Goal: Task Accomplishment & Management: Manage account settings

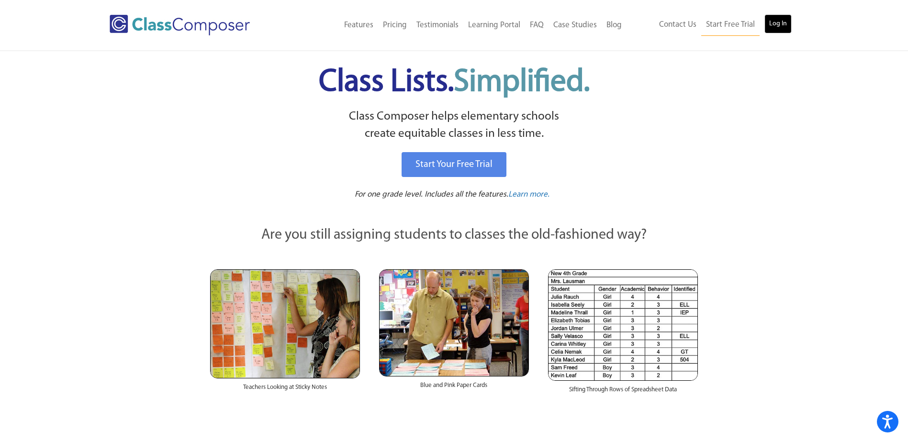
click at [775, 23] on link "Log In" at bounding box center [778, 23] width 27 height 19
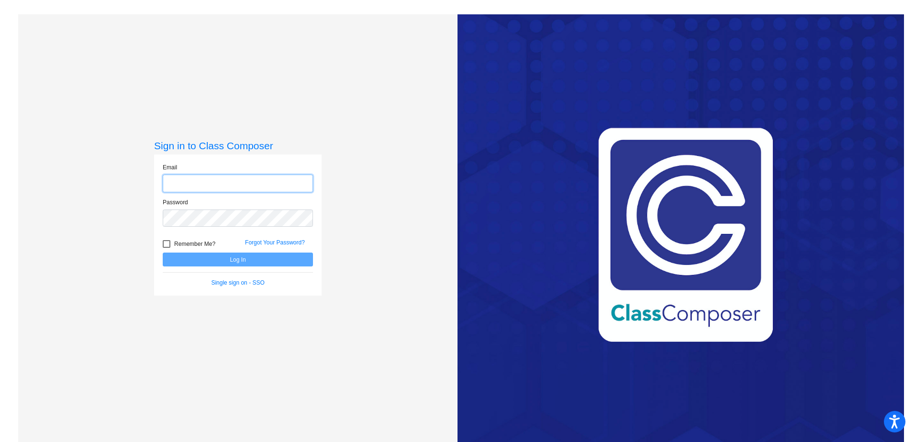
click at [221, 183] on input "email" at bounding box center [238, 184] width 150 height 18
type input "[EMAIL_ADDRESS][DOMAIN_NAME]"
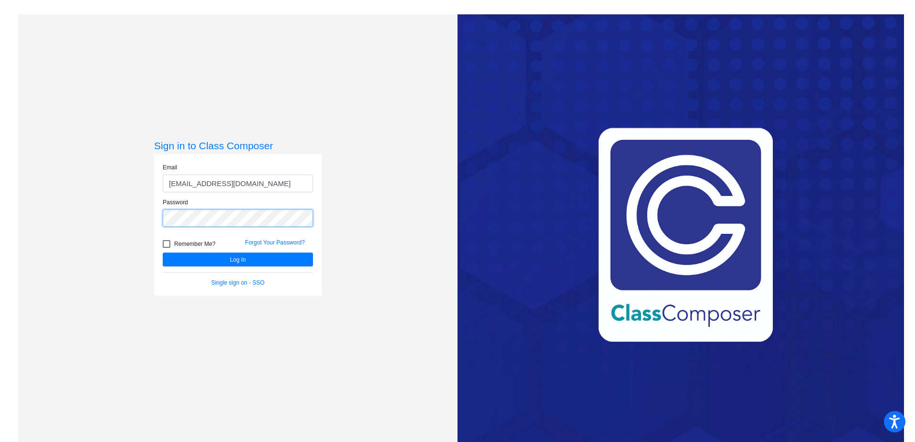
click at [163, 253] on button "Log In" at bounding box center [238, 260] width 150 height 14
click at [235, 261] on button "Log In" at bounding box center [238, 260] width 150 height 14
click at [232, 258] on button "Log In" at bounding box center [238, 260] width 150 height 14
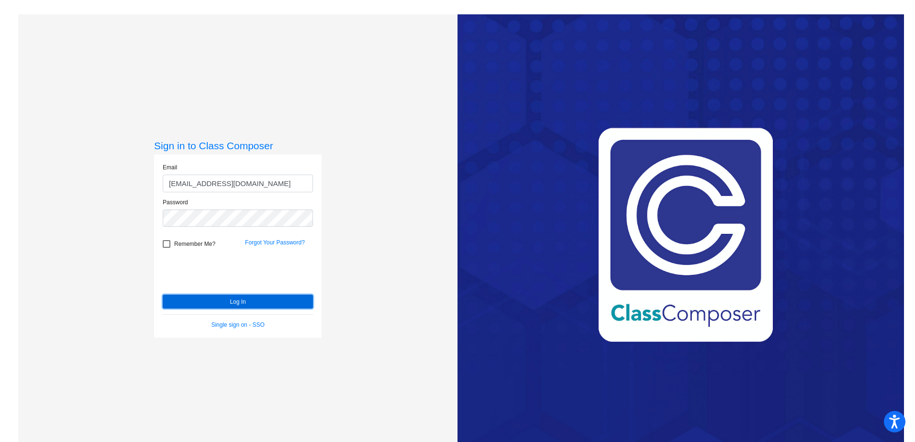
click at [240, 301] on button "Log In" at bounding box center [238, 302] width 150 height 14
click at [240, 299] on button "Log In" at bounding box center [238, 302] width 150 height 14
click at [255, 325] on link "Single sign on - SSO" at bounding box center [237, 325] width 53 height 7
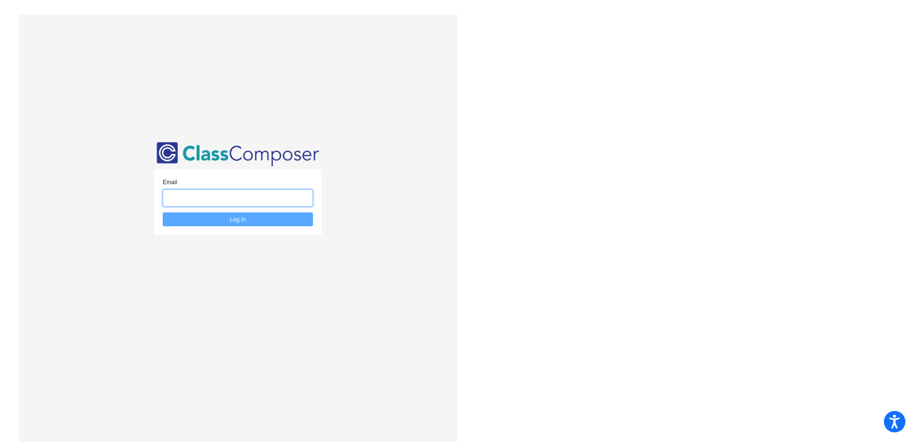
click at [248, 200] on input "email" at bounding box center [238, 199] width 150 height 18
type input "[EMAIL_ADDRESS][DOMAIN_NAME]"
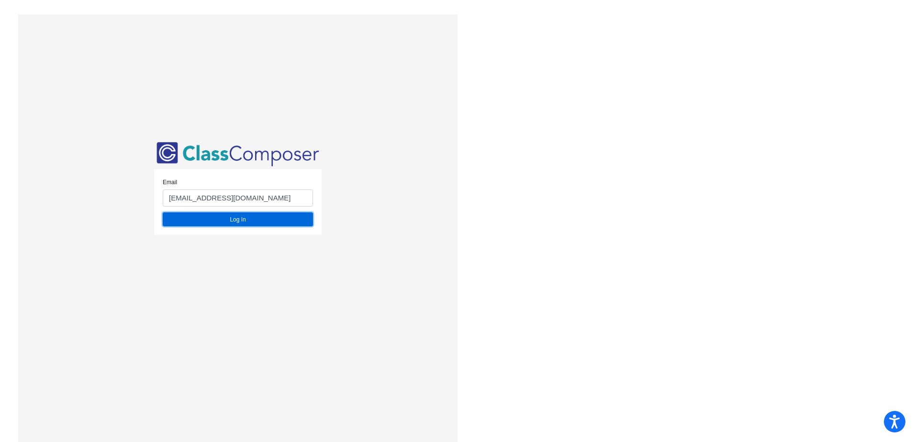
click at [248, 222] on button "Log In" at bounding box center [238, 220] width 150 height 14
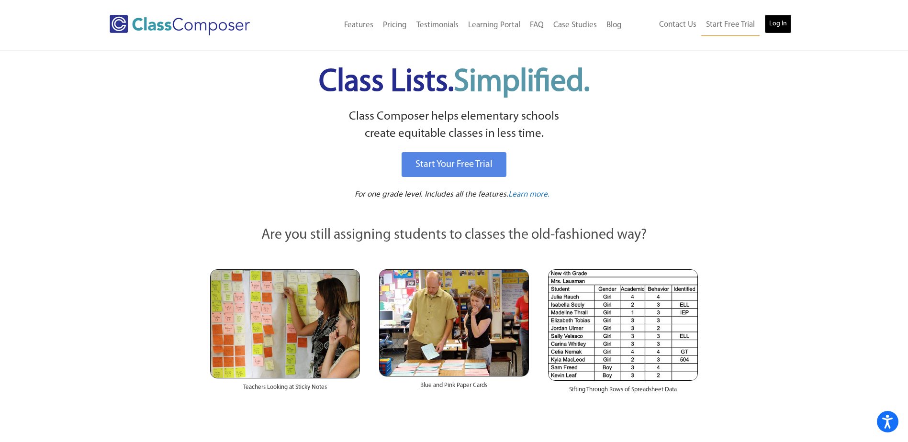
click at [774, 24] on link "Log In" at bounding box center [778, 23] width 27 height 19
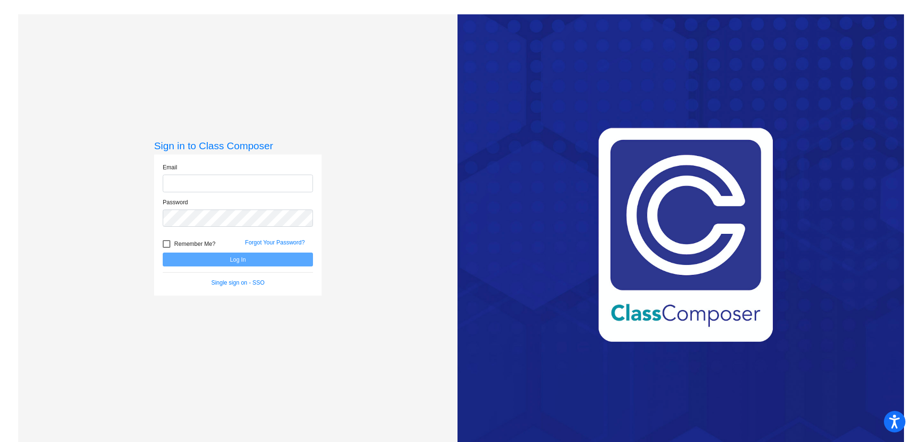
click at [204, 180] on input "email" at bounding box center [238, 184] width 150 height 18
type input "[EMAIL_ADDRESS][DOMAIN_NAME]"
click at [270, 244] on link "Forgot Your Password?" at bounding box center [275, 242] width 60 height 7
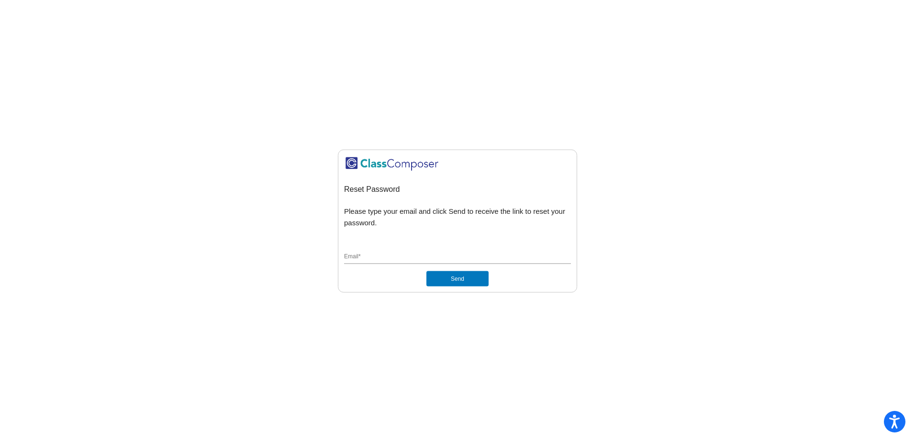
click at [395, 250] on div "Email *" at bounding box center [457, 255] width 227 height 18
type input "Jfullmer@cvs.k12.mi.us"
click at [458, 280] on button "Send" at bounding box center [458, 278] width 62 height 15
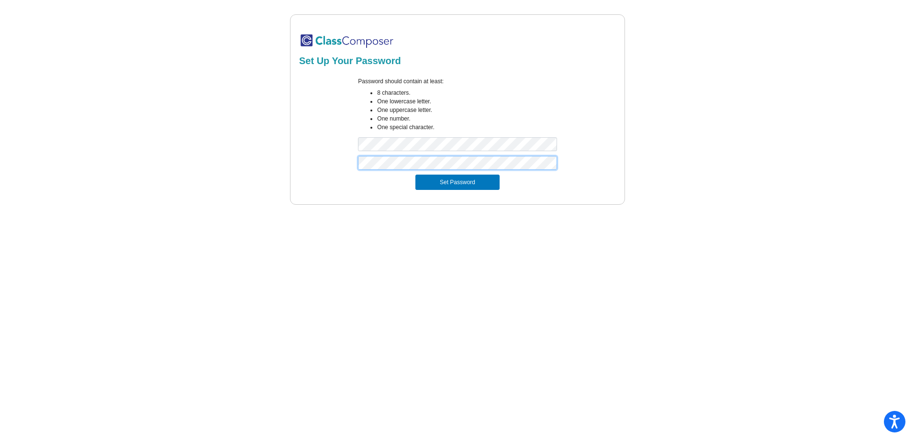
click at [416, 175] on button "Set Password" at bounding box center [458, 182] width 84 height 15
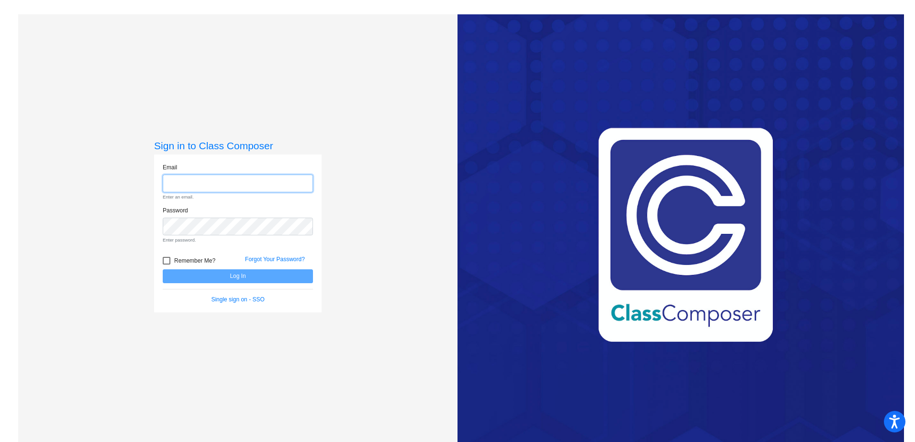
type input "[EMAIL_ADDRESS][DOMAIN_NAME]"
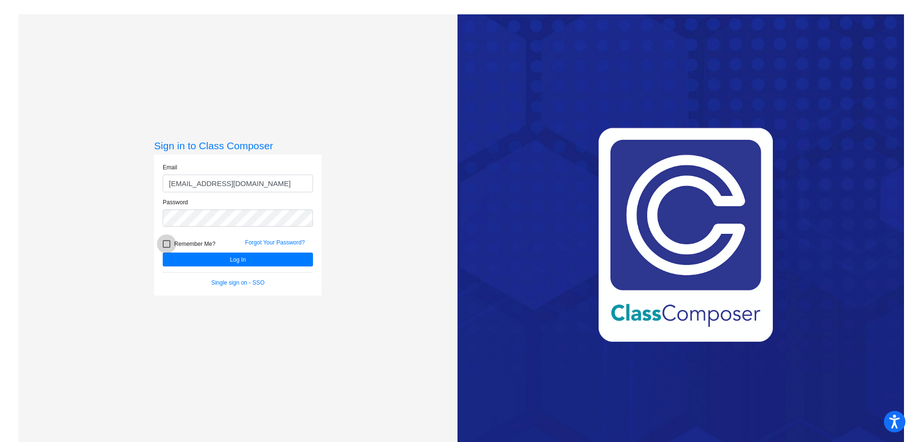
click at [168, 246] on div at bounding box center [167, 244] width 8 height 8
click at [167, 248] on input "Remember Me?" at bounding box center [166, 248] width 0 height 0
checkbox input "true"
click at [225, 261] on button "Log In" at bounding box center [238, 260] width 150 height 14
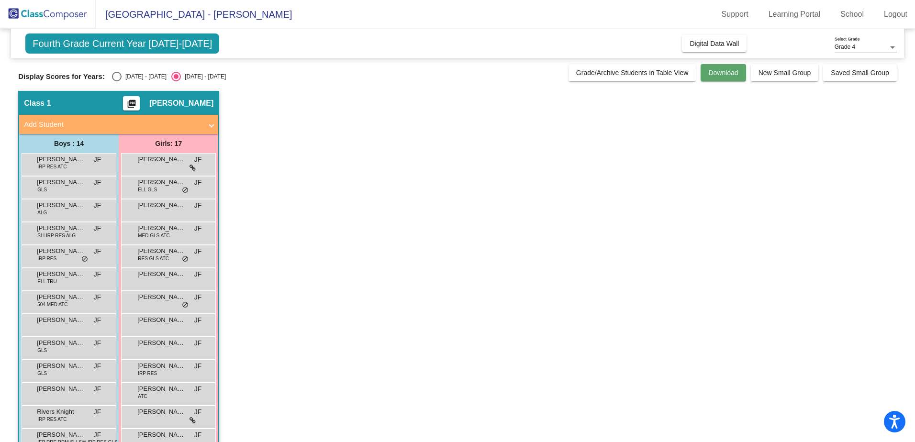
click at [723, 73] on span "Download" at bounding box center [724, 73] width 30 height 8
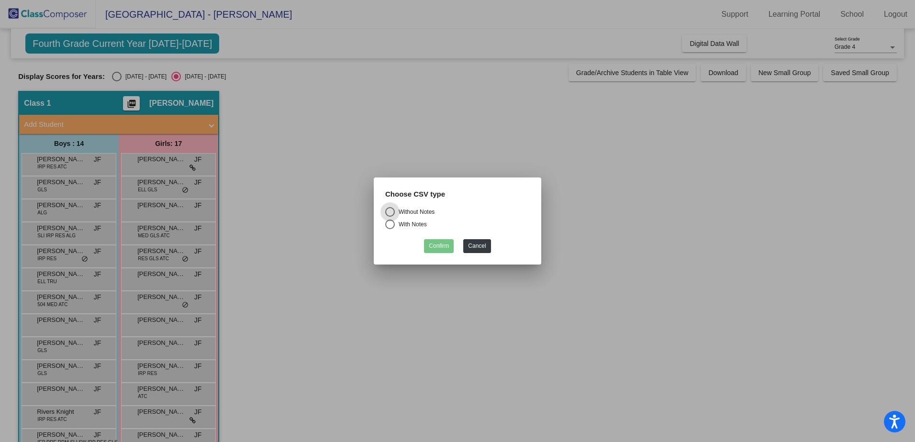
click at [394, 225] on div "Select an option" at bounding box center [390, 225] width 10 height 10
click at [390, 229] on input "With Notes" at bounding box center [390, 229] width 0 height 0
radio input "true"
click at [447, 247] on button "Confirm" at bounding box center [439, 246] width 30 height 14
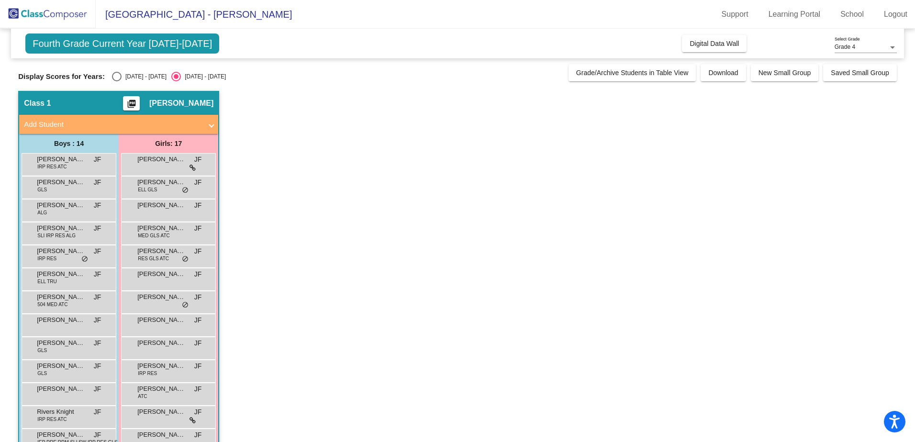
drag, startPoint x: 616, startPoint y: 190, endPoint x: 622, endPoint y: 180, distance: 11.4
click at [618, 187] on app-classroom "Class 1 picture_as_pdf [PERSON_NAME] Add Student First Name Last Name Student I…" at bounding box center [457, 325] width 879 height 468
click at [732, 72] on span "Download" at bounding box center [724, 73] width 30 height 8
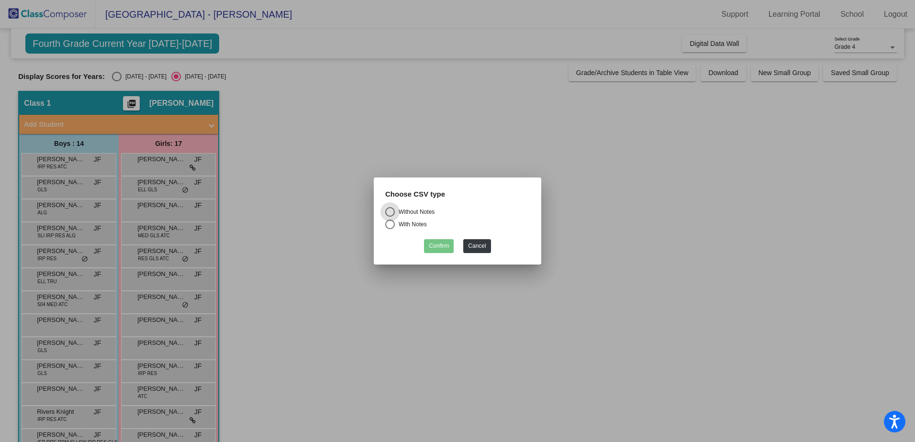
click at [720, 166] on div at bounding box center [457, 221] width 915 height 442
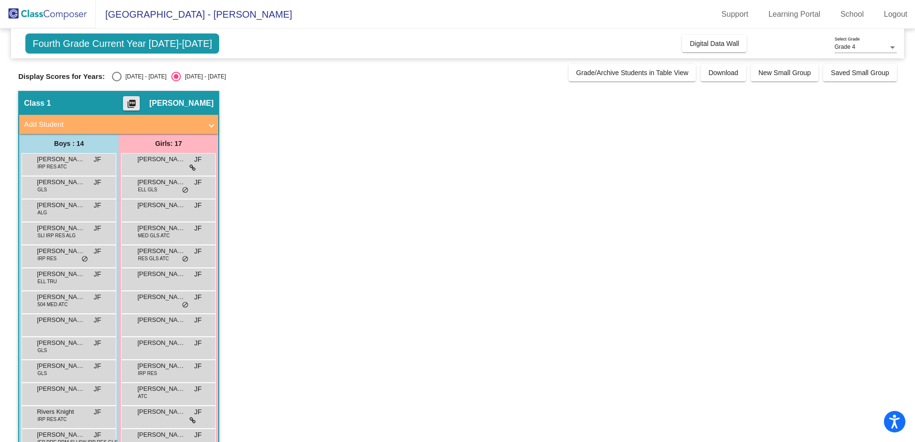
click at [137, 100] on mat-icon "picture_as_pdf" at bounding box center [131, 105] width 11 height 13
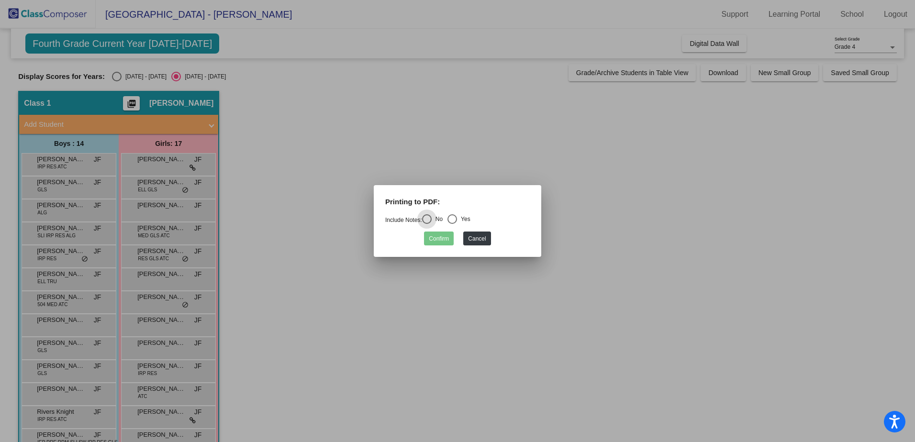
click at [456, 220] on div "Select an option" at bounding box center [453, 219] width 10 height 10
click at [452, 224] on input "Yes" at bounding box center [452, 224] width 0 height 0
radio input "true"
click at [444, 239] on button "Confirm" at bounding box center [439, 239] width 30 height 14
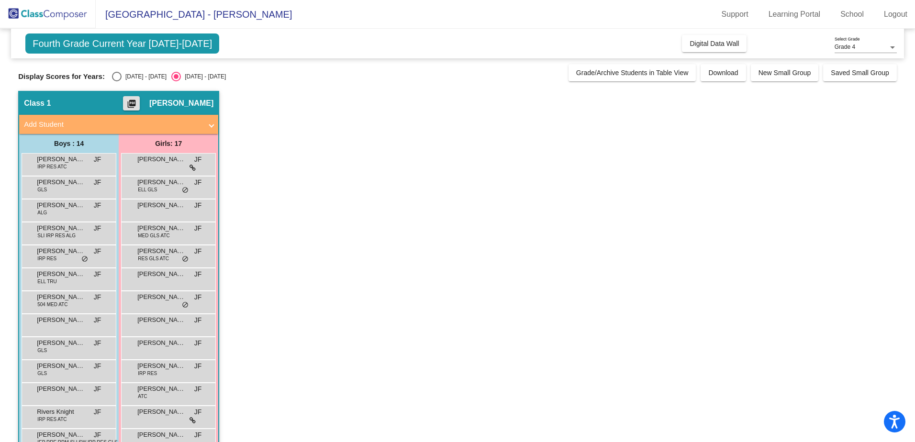
click at [137, 103] on mat-icon "picture_as_pdf" at bounding box center [131, 105] width 11 height 13
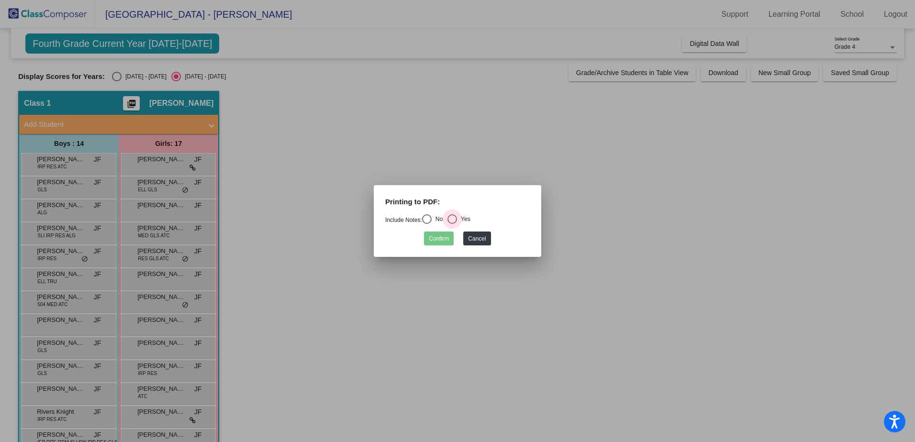
click at [457, 218] on div "Select an option" at bounding box center [453, 219] width 10 height 10
click at [452, 224] on input "Yes" at bounding box center [452, 224] width 0 height 0
radio input "true"
click at [445, 238] on button "Confirm" at bounding box center [439, 239] width 30 height 14
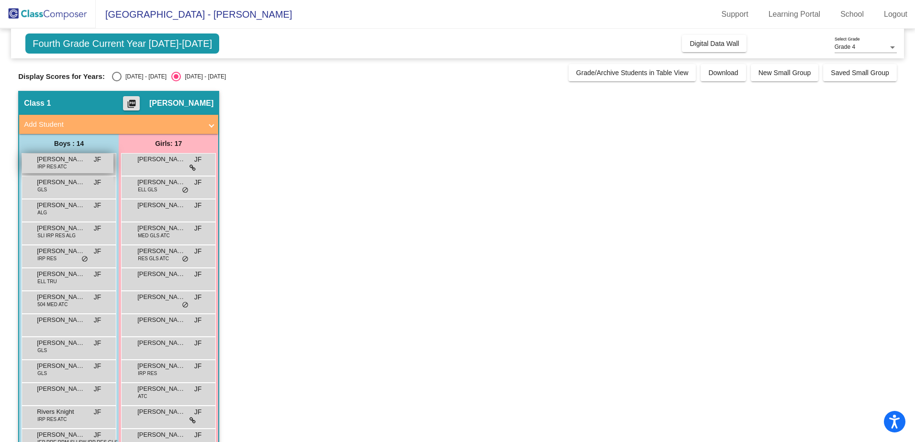
click at [71, 165] on div "[PERSON_NAME] IRP RES ATC JF lock do_not_disturb_alt" at bounding box center [67, 164] width 91 height 20
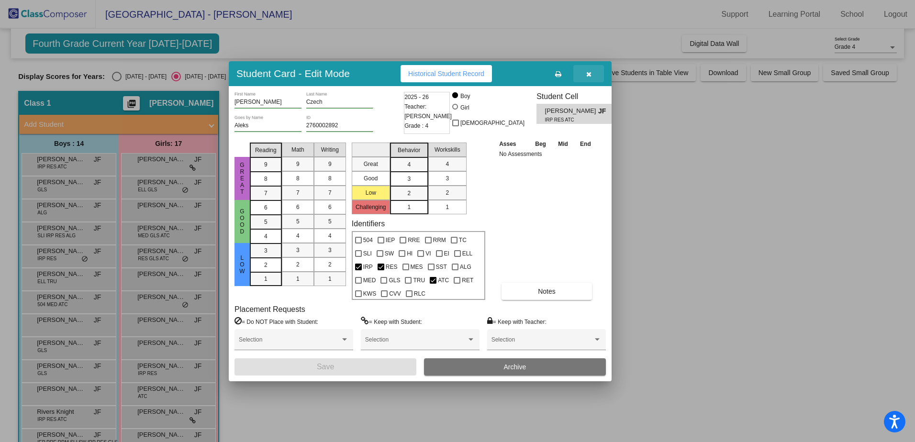
click at [589, 74] on icon "button" at bounding box center [588, 74] width 5 height 7
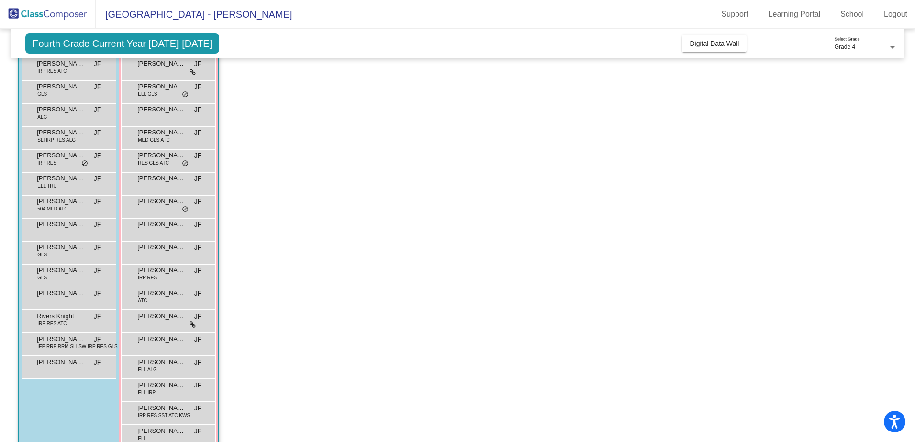
scroll to position [117, 0]
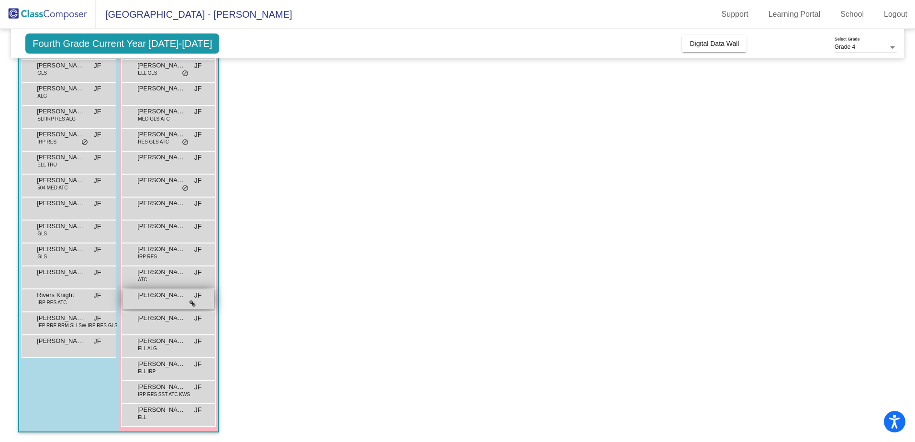
click at [173, 301] on div "[PERSON_NAME] lock do_not_disturb_alt" at bounding box center [168, 300] width 91 height 20
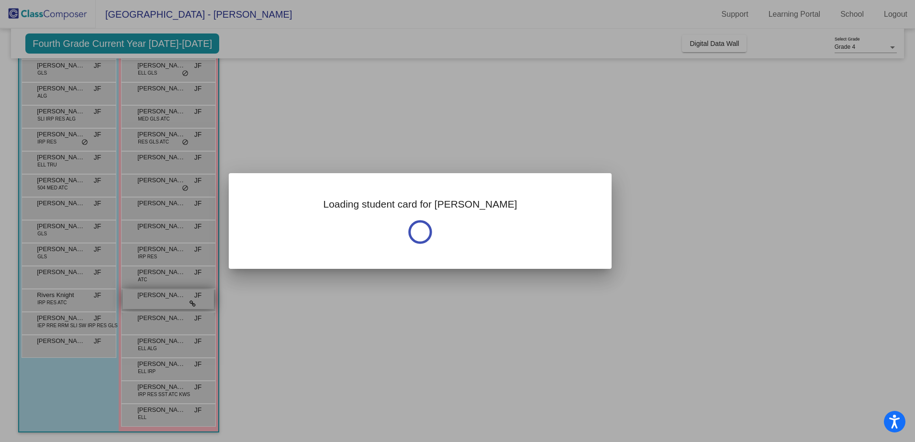
click at [173, 301] on div at bounding box center [457, 221] width 915 height 442
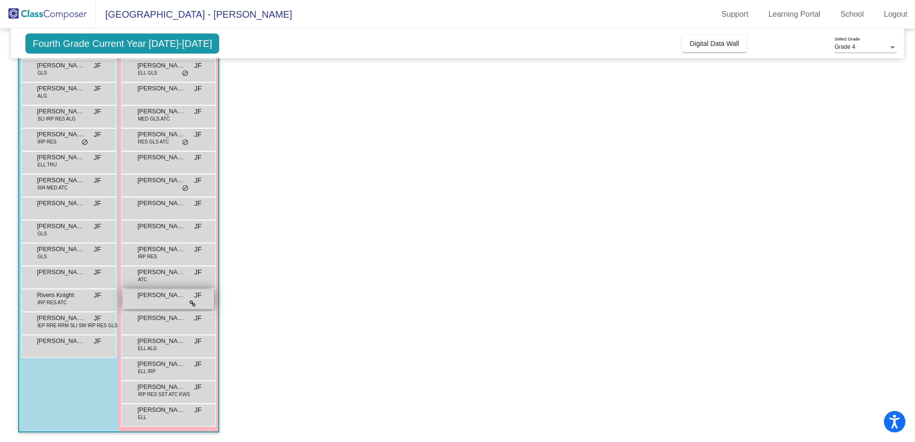
click at [149, 299] on span "[PERSON_NAME]" at bounding box center [161, 296] width 48 height 10
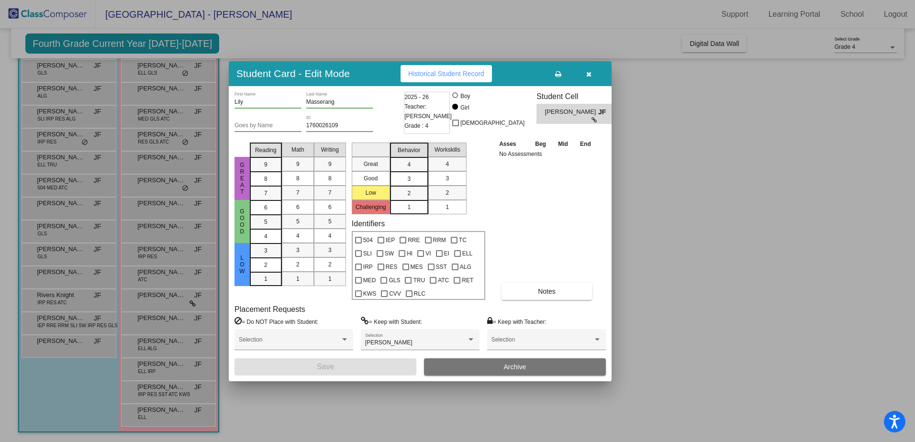
click at [158, 138] on div at bounding box center [457, 221] width 915 height 442
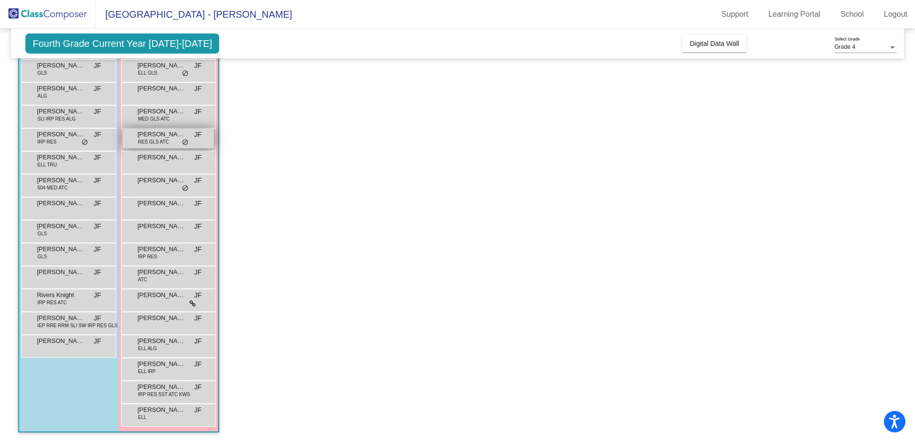
click at [163, 133] on span "[PERSON_NAME]" at bounding box center [161, 135] width 48 height 10
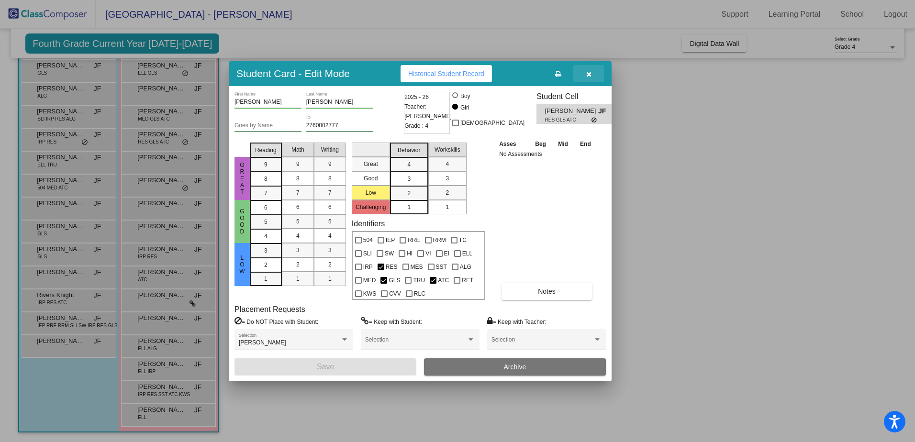
click at [590, 72] on icon "button" at bounding box center [588, 74] width 5 height 7
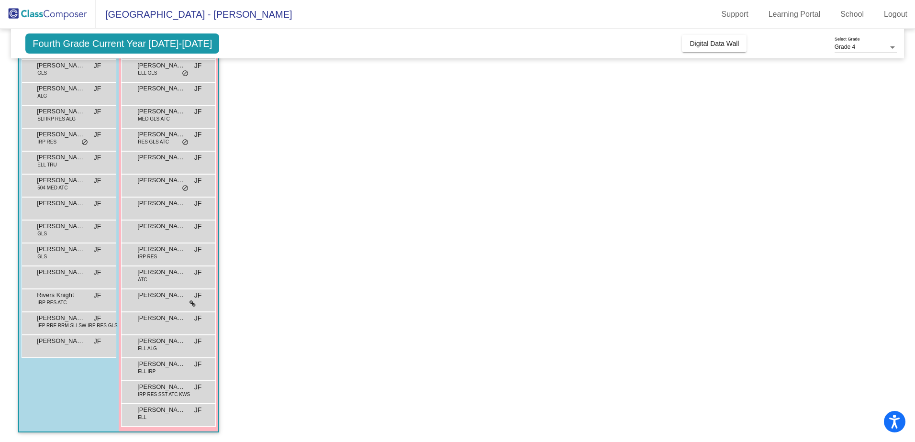
scroll to position [0, 0]
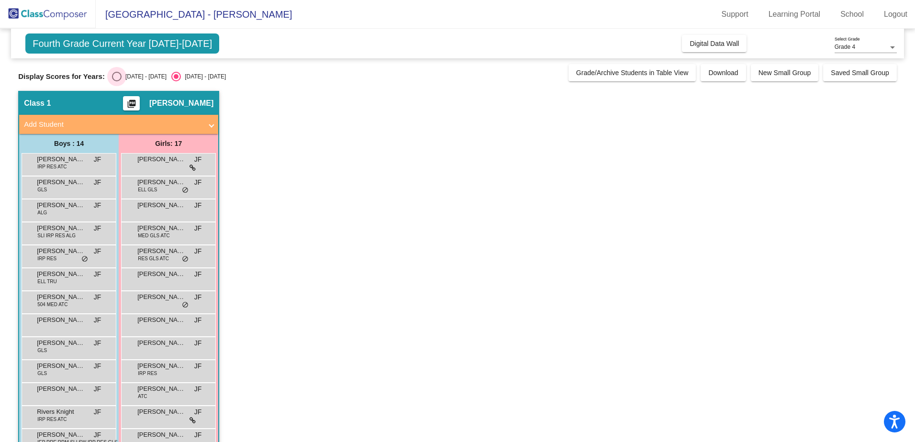
click at [112, 75] on div "Select an option" at bounding box center [117, 77] width 10 height 10
click at [116, 81] on input "[DATE] - [DATE]" at bounding box center [116, 81] width 0 height 0
radio input "true"
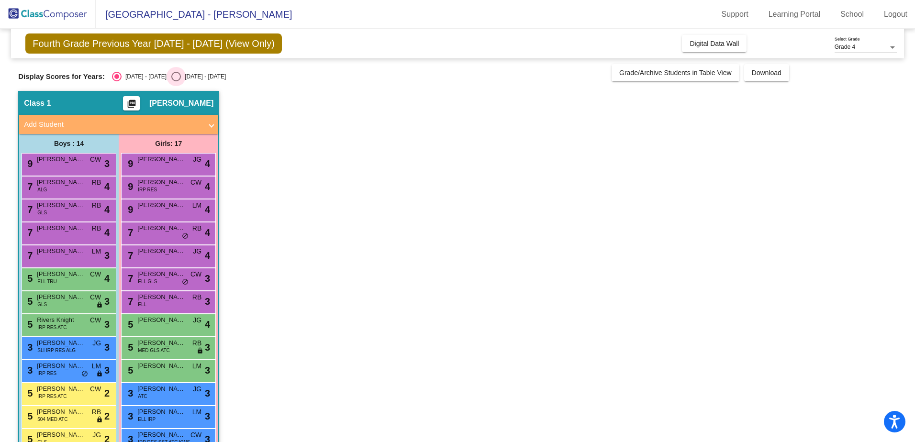
click at [171, 78] on div "Select an option" at bounding box center [176, 77] width 10 height 10
click at [176, 81] on input "[DATE] - [DATE]" at bounding box center [176, 81] width 0 height 0
radio input "true"
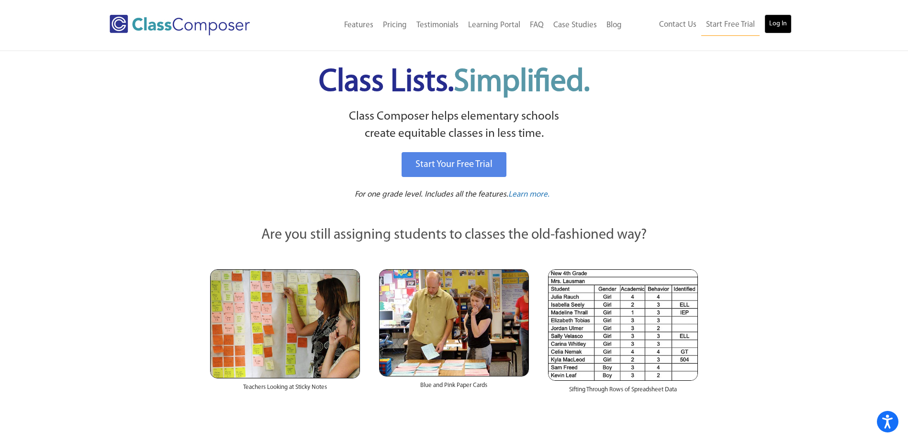
click at [778, 19] on link "Log In" at bounding box center [778, 23] width 27 height 19
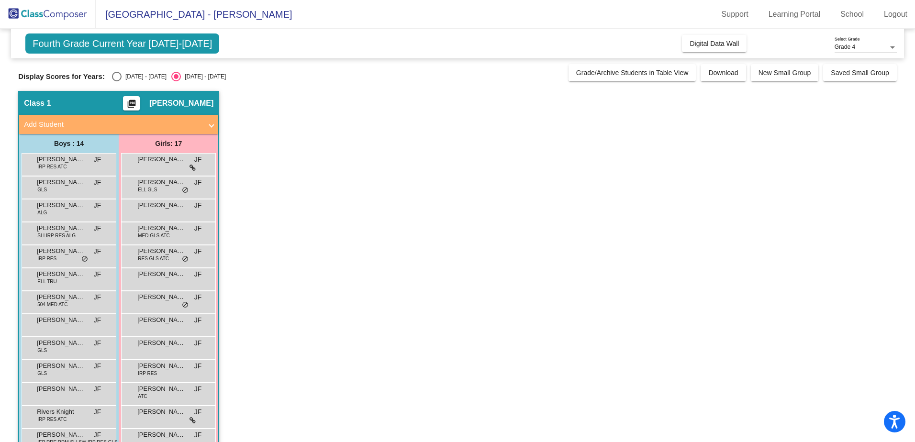
click at [112, 76] on div "Select an option" at bounding box center [117, 77] width 10 height 10
click at [116, 81] on input "[DATE] - [DATE]" at bounding box center [116, 81] width 0 height 0
radio input "true"
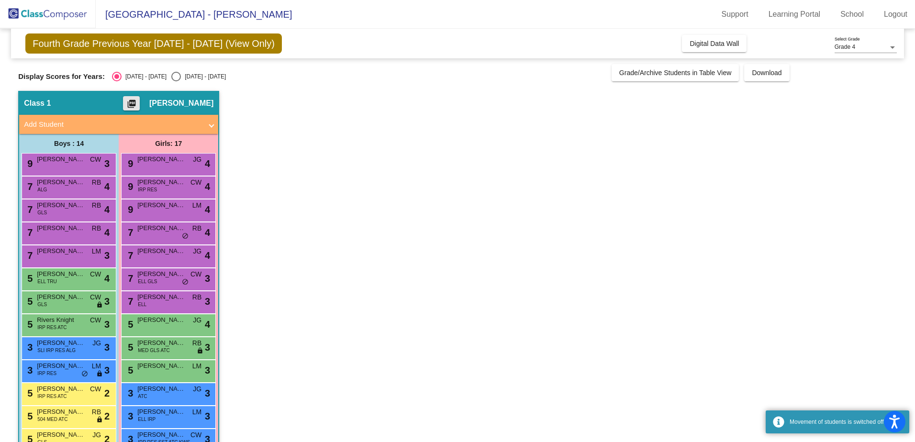
click at [137, 101] on mat-icon "picture_as_pdf" at bounding box center [131, 105] width 11 height 13
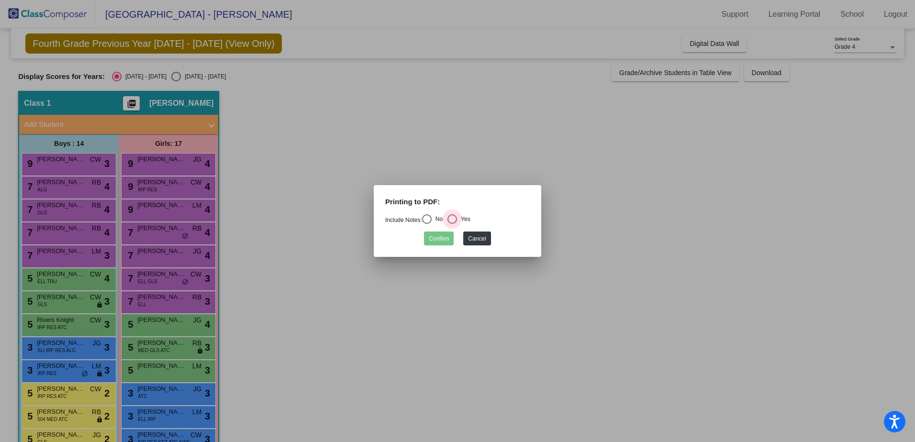
click at [455, 221] on div "Select an option" at bounding box center [453, 219] width 10 height 10
click at [452, 224] on input "Yes" at bounding box center [452, 224] width 0 height 0
radio input "true"
click at [442, 235] on button "Confirm" at bounding box center [439, 239] width 30 height 14
